Goal: Information Seeking & Learning: Learn about a topic

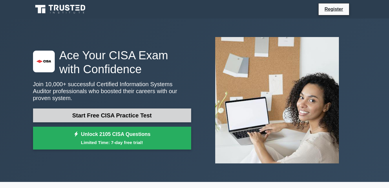
click at [146, 116] on link "Start Free CISA Practice Test" at bounding box center [112, 116] width 158 height 14
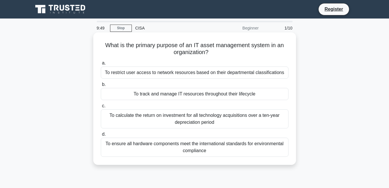
click at [237, 96] on div "To track and manage IT resources throughout their lifecycle" at bounding box center [195, 94] width 188 height 12
click at [101, 87] on input "b. To track and manage IT resources throughout their lifecycle" at bounding box center [101, 85] width 0 height 4
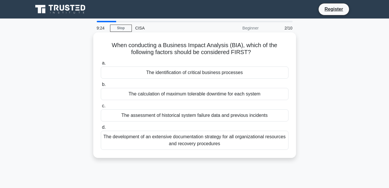
click at [123, 74] on div "The identification of critical business processes" at bounding box center [195, 73] width 188 height 12
click at [101, 65] on input "a. The identification of critical business processes" at bounding box center [101, 63] width 0 height 4
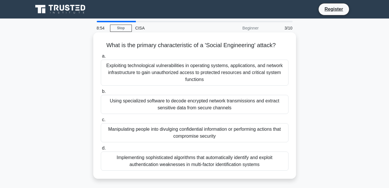
click at [132, 138] on div "Manipulating people into divulging confidential information or performing actio…" at bounding box center [195, 133] width 188 height 19
click at [101, 122] on input "c. Manipulating people into divulging confidential information or performing ac…" at bounding box center [101, 120] width 0 height 4
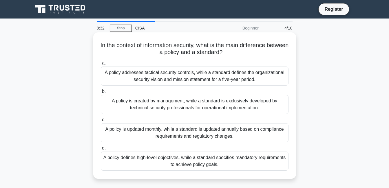
click at [152, 163] on div "A policy defines high-level objectives, while a standard specifies mandatory re…" at bounding box center [195, 161] width 188 height 19
click at [101, 151] on input "d. A policy defines high-level objectives, while a standard specifies mandatory…" at bounding box center [101, 149] width 0 height 4
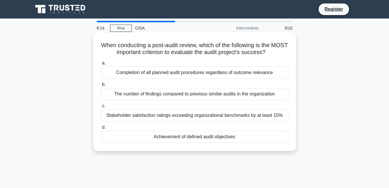
click at [133, 137] on div "Achievement of defined audit objectives" at bounding box center [195, 137] width 188 height 12
click at [101, 130] on input "d. Achievement of defined audit objectives" at bounding box center [101, 128] width 0 height 4
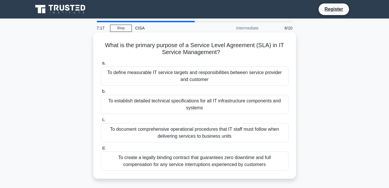
click at [128, 78] on div "To define measurable IT service targets and responsibilities between service pr…" at bounding box center [195, 76] width 188 height 19
click at [101, 65] on input "a. To define measurable IT service targets and responsibilities between service…" at bounding box center [101, 63] width 0 height 4
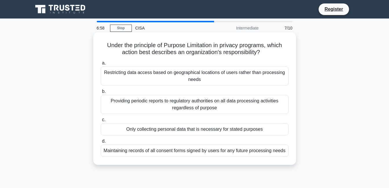
click at [130, 133] on div "Only collecting personal data that is necessary for stated purposes" at bounding box center [195, 130] width 188 height 12
click at [101, 122] on input "c. Only collecting personal data that is necessary for stated purposes" at bounding box center [101, 120] width 0 height 4
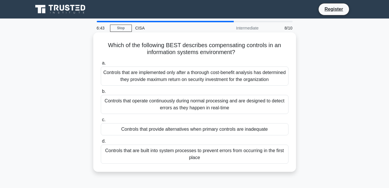
click at [133, 130] on div "Controls that provide alternatives when primary controls are inadequate" at bounding box center [195, 130] width 188 height 12
click at [101, 122] on input "c. Controls that provide alternatives when primary controls are inadequate" at bounding box center [101, 120] width 0 height 4
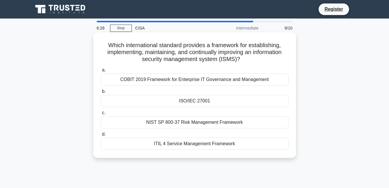
click at [118, 81] on div "COBIT 2019 Framework for Enterprise IT Governance and Management" at bounding box center [195, 80] width 188 height 12
click at [101, 72] on input "a. COBIT 2019 Framework for Enterprise IT Governance and Management" at bounding box center [101, 70] width 0 height 4
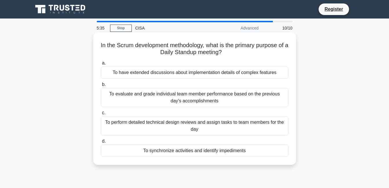
click at [229, 122] on div "To perform detailed technical design reviews and assign tasks to team members f…" at bounding box center [195, 126] width 188 height 19
click at [101, 115] on input "c. To perform detailed technical design reviews and assign tasks to team member…" at bounding box center [101, 113] width 0 height 4
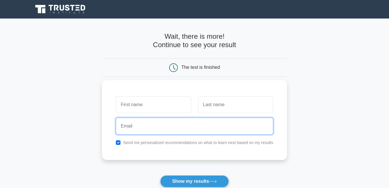
click at [165, 133] on input "email" at bounding box center [194, 126] width 157 height 17
type input "enatsevskaya@gmail.com"
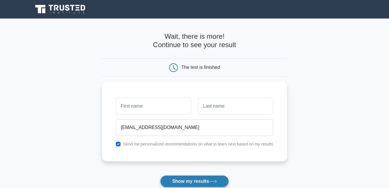
click at [194, 179] on button "Show my results" at bounding box center [194, 182] width 68 height 12
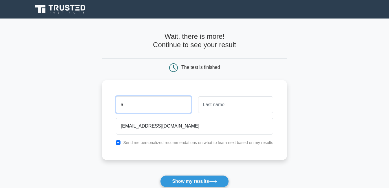
type input "a"
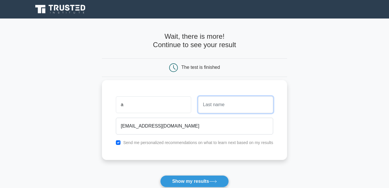
click at [205, 101] on input "text" at bounding box center [235, 105] width 75 height 17
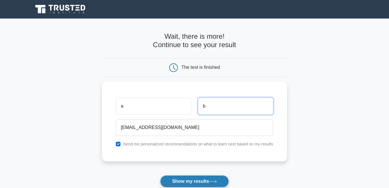
type input "b"
click at [186, 186] on button "Show my results" at bounding box center [194, 182] width 68 height 12
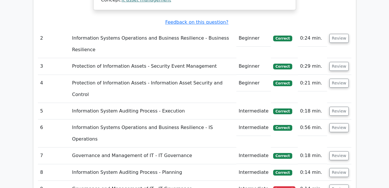
scroll to position [842, 0]
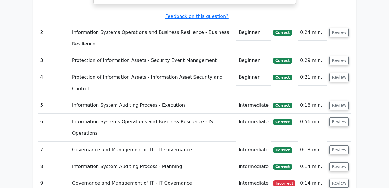
click at [253, 175] on td "Intermediate" at bounding box center [254, 183] width 35 height 17
click at [159, 175] on td "Governance and Management of IT - IT Governance" at bounding box center [153, 183] width 167 height 17
click at [342, 179] on button "Review" at bounding box center [340, 183] width 20 height 9
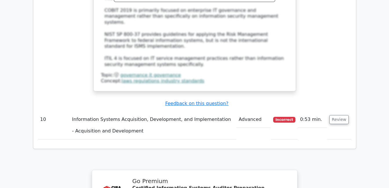
scroll to position [1224, 0]
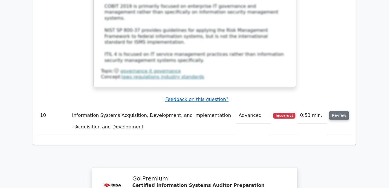
click at [341, 111] on button "Review" at bounding box center [340, 115] width 20 height 9
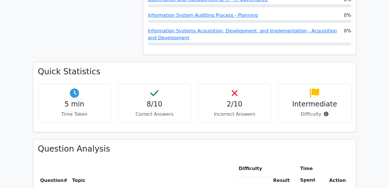
scroll to position [0, 0]
